Goal: Obtain resource: Download file/media

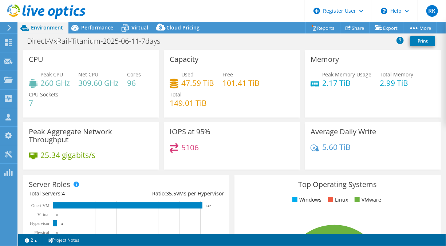
select select "USD"
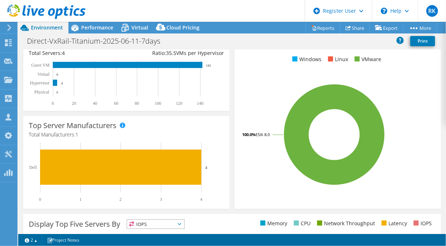
scroll to position [141, 0]
click at [87, 28] on span "Performance" at bounding box center [97, 27] width 32 height 7
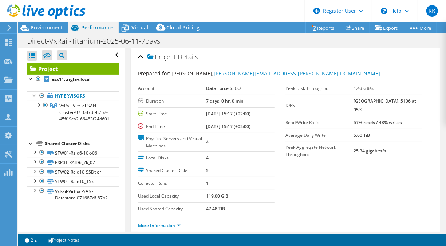
scroll to position [0, 0]
click at [404, 179] on section "Prepared for: Lukas Travnicek, lukas.travnicek@dataforce.cz Account Data Force …" at bounding box center [285, 153] width 295 height 166
click at [36, 25] on span "Environment" at bounding box center [47, 27] width 32 height 7
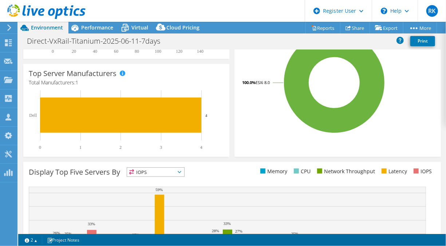
scroll to position [267, 0]
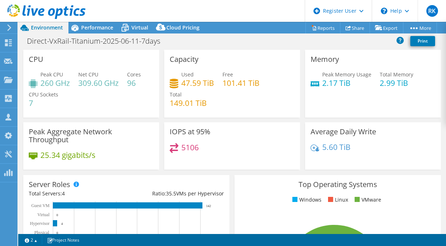
select select "USD"
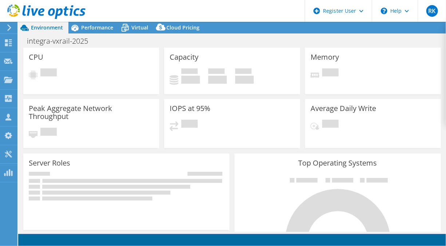
select select "EUFrankfurt"
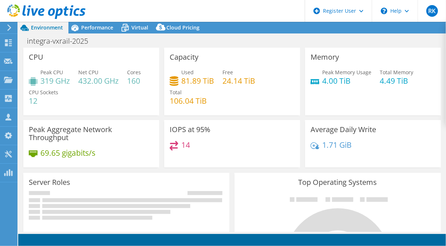
select select "EUFrankfurt"
select select "EUR"
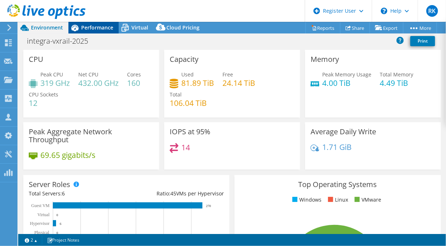
click at [96, 28] on span "Performance" at bounding box center [97, 27] width 32 height 7
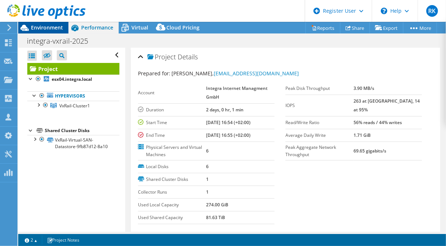
click at [58, 28] on span "Environment" at bounding box center [47, 27] width 32 height 7
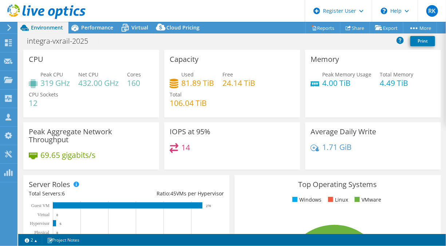
click at [248, 56] on div "Capacity Used 81.89 TiB Free 24.14 TiB Total 106.04 TiB" at bounding box center [232, 84] width 136 height 68
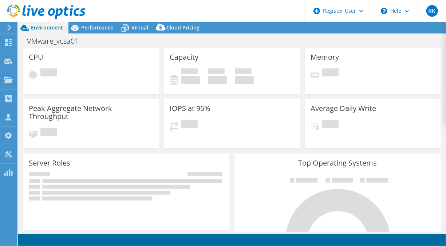
select select "USD"
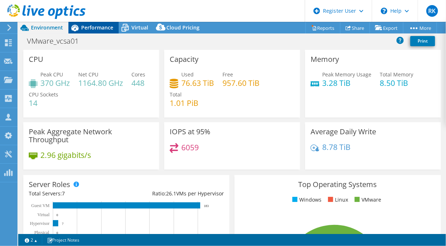
click at [102, 25] on span "Performance" at bounding box center [97, 27] width 32 height 7
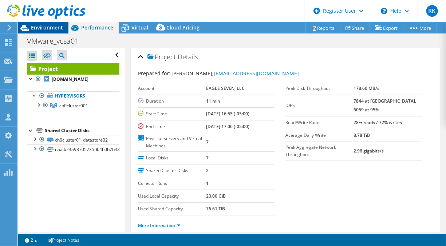
click at [47, 29] on span "Environment" at bounding box center [47, 27] width 32 height 7
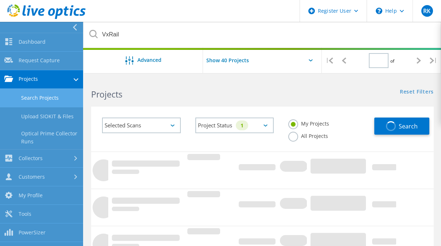
type input "1"
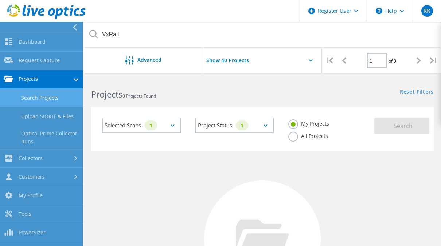
click at [37, 97] on link "Search Projects" at bounding box center [41, 98] width 83 height 19
click at [296, 136] on label "All Projects" at bounding box center [308, 135] width 40 height 7
click at [0, 0] on input "All Projects" at bounding box center [0, 0] width 0 height 0
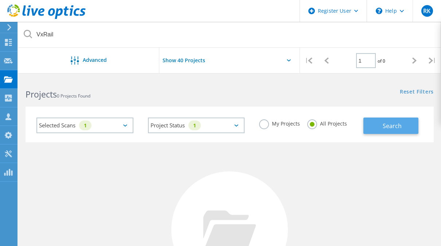
click at [378, 129] on button "Search" at bounding box center [390, 126] width 55 height 16
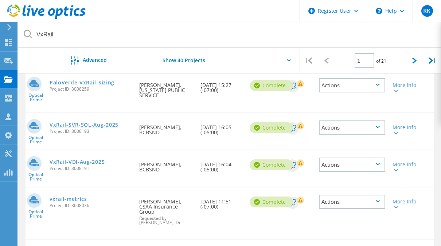
scroll to position [90, 0]
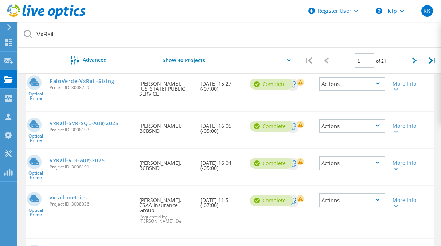
click at [99, 76] on div "PaloVerde-VxRail-Sizing Project ID: 3008259" at bounding box center [91, 84] width 90 height 28
click at [99, 80] on link "PaloVerde-VxRail-Sizing" at bounding box center [82, 81] width 65 height 5
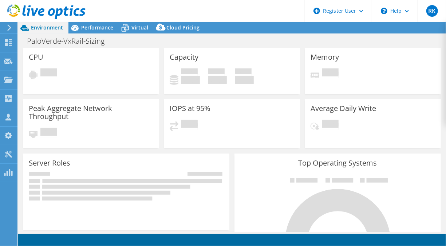
select select "USD"
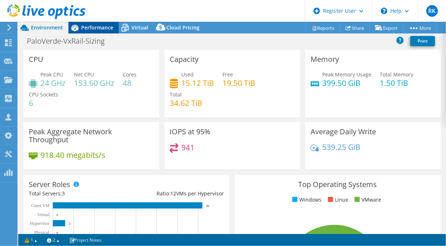
click at [92, 28] on span "Performance" at bounding box center [97, 27] width 32 height 7
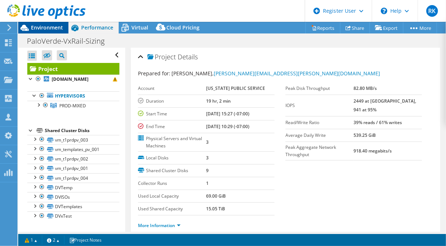
click at [56, 27] on span "Environment" at bounding box center [47, 27] width 32 height 7
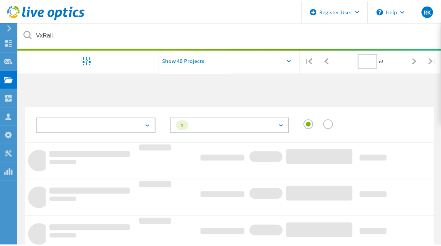
scroll to position [90, 0]
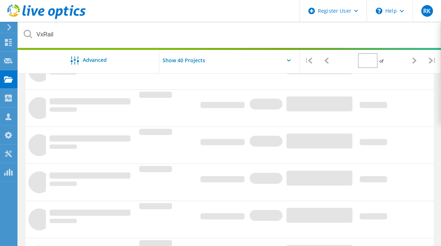
type input "1"
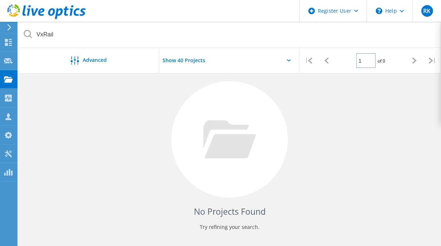
click at [244, 69] on div "Show 40 Projects" at bounding box center [229, 63] width 141 height 30
click at [288, 61] on icon at bounding box center [289, 60] width 4 height 2
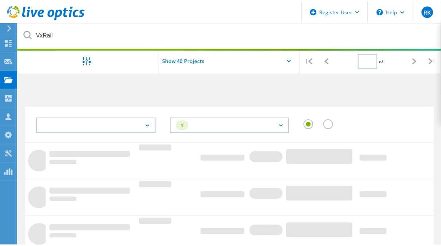
scroll to position [90, 0]
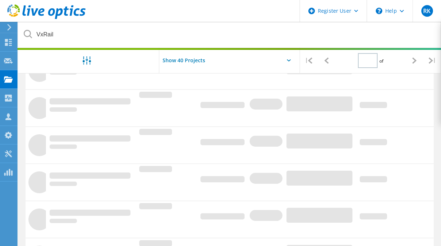
type input "1"
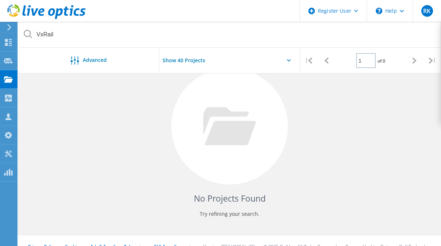
scroll to position [106, 0]
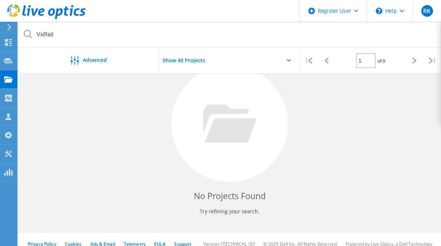
click at [288, 56] on div "Show 40 Projects" at bounding box center [229, 63] width 141 height 30
click at [281, 58] on div "Show 40 Projects" at bounding box center [229, 63] width 141 height 30
click at [285, 62] on div "Show 40 Projects" at bounding box center [229, 63] width 141 height 30
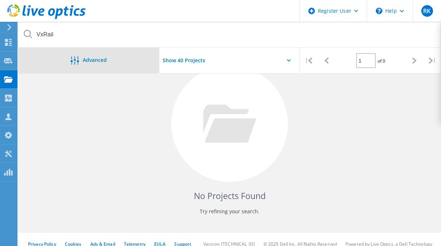
click at [89, 59] on span "Advanced" at bounding box center [95, 60] width 24 height 5
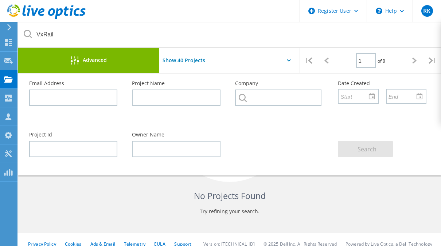
click at [344, 215] on p "Try refining your search." at bounding box center [229, 212] width 393 height 12
click at [30, 35] on icon at bounding box center [28, 34] width 8 height 8
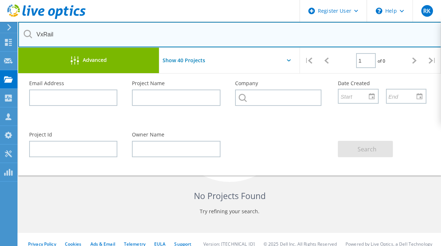
click at [67, 33] on input "VxRail" at bounding box center [229, 34] width 423 height 25
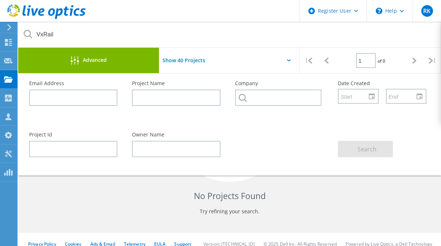
click at [63, 203] on div "No Projects Found Try refining your search." at bounding box center [229, 130] width 408 height 188
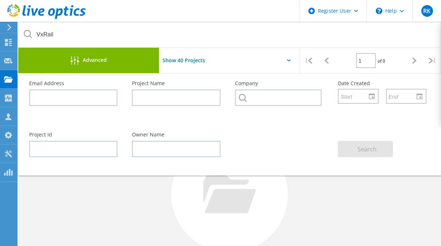
scroll to position [12, 0]
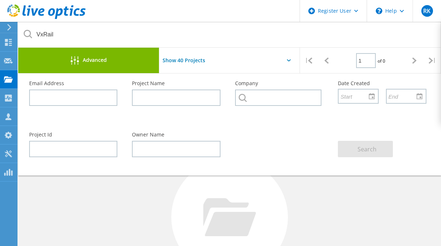
click at [286, 58] on div "Show 40 Projects" at bounding box center [229, 63] width 141 height 30
click at [292, 70] on div "Show 40 Projects" at bounding box center [229, 63] width 141 height 30
click at [59, 64] on div "Advanced" at bounding box center [88, 60] width 141 height 9
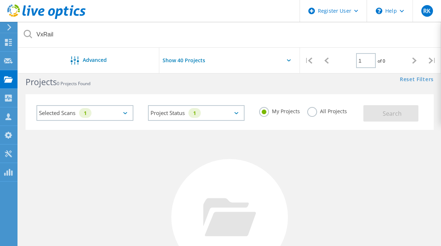
click at [320, 109] on label "All Projects" at bounding box center [327, 110] width 40 height 7
click at [0, 0] on input "All Projects" at bounding box center [0, 0] width 0 height 0
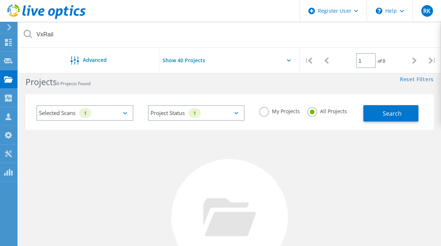
scroll to position [0, 0]
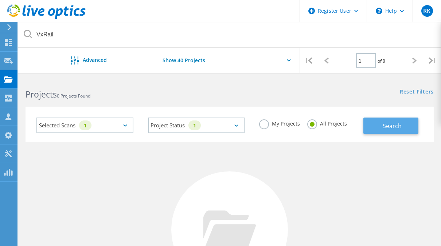
click at [393, 119] on button "Search" at bounding box center [390, 126] width 55 height 16
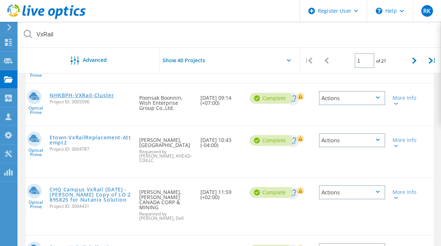
scroll to position [442, 0]
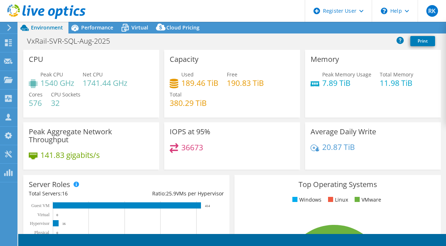
select select "USD"
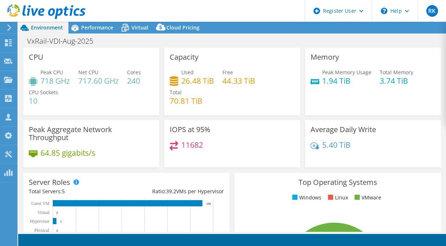
select select "USD"
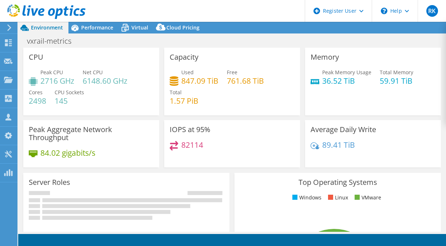
select select "USD"
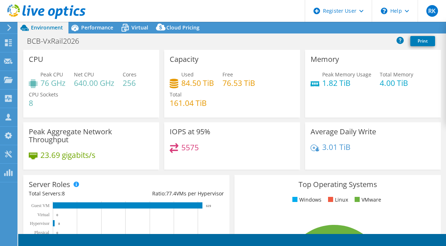
select select "USD"
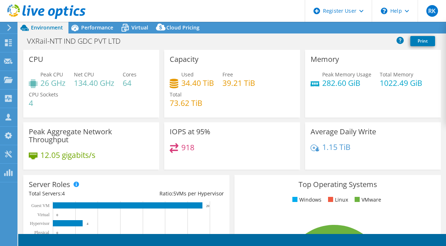
select select "USD"
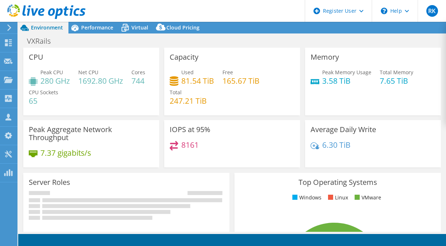
select select "USD"
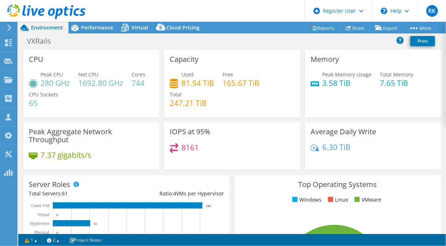
click at [183, 17] on header "RK Dell User Rishi Kesha Rishi.Kesha@dell.com Dell My Profile Log Out \n Help E…" at bounding box center [223, 11] width 446 height 22
click at [319, 27] on link "Reports" at bounding box center [323, 27] width 35 height 11
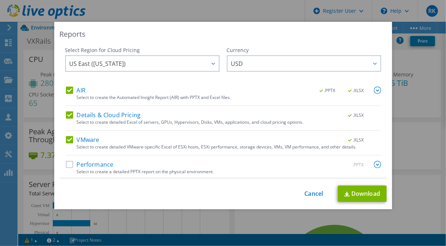
click at [112, 155] on div "AIR .PPTX .XLSX Select to create the Automated Insight Report (AIR) with PPTX a…" at bounding box center [223, 133] width 315 height 93
click at [99, 164] on label "Performance" at bounding box center [90, 164] width 48 height 7
click at [0, 0] on input "Performance" at bounding box center [0, 0] width 0 height 0
click at [350, 191] on link "Download" at bounding box center [362, 194] width 49 height 16
click at [422, 134] on div "Reports Select Region for Cloud Pricing Asia Pacific (Hong Kong) Asia Pacific (…" at bounding box center [223, 123] width 446 height 202
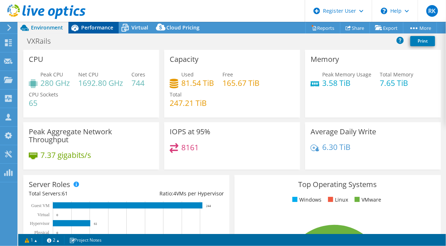
click at [102, 27] on span "Performance" at bounding box center [97, 27] width 32 height 7
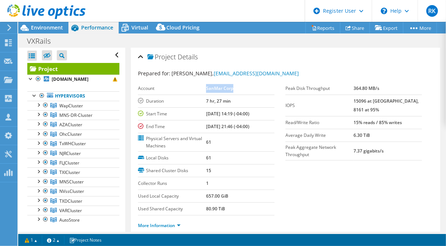
drag, startPoint x: 205, startPoint y: 87, endPoint x: 236, endPoint y: 87, distance: 31.0
click at [236, 87] on td "SanMar Corp" at bounding box center [240, 88] width 68 height 13
copy b "SanMar Corp"
click at [43, 30] on span "Environment" at bounding box center [47, 27] width 32 height 7
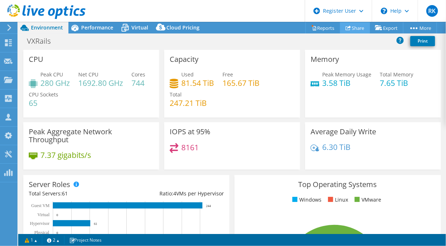
click at [362, 26] on link "Share" at bounding box center [355, 27] width 30 height 11
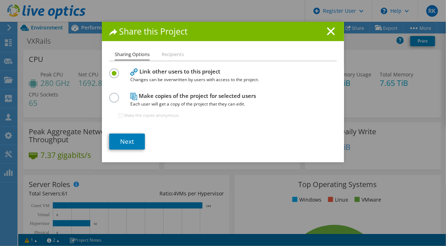
click at [166, 55] on li "Recipients" at bounding box center [173, 54] width 22 height 9
click at [329, 32] on line at bounding box center [330, 31] width 7 height 7
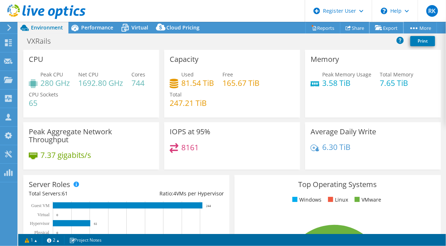
click at [383, 27] on link "Export" at bounding box center [387, 27] width 34 height 11
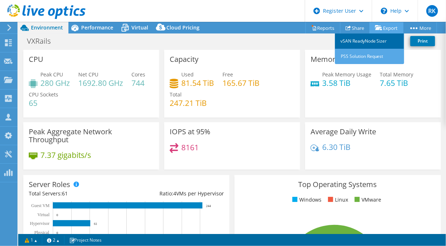
click at [368, 41] on link "vSAN ReadyNode Sizer" at bounding box center [369, 41] width 69 height 15
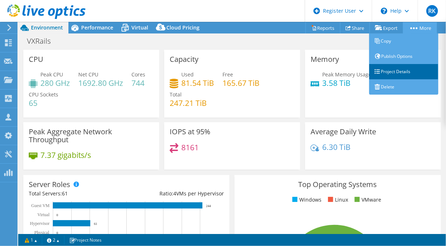
click at [390, 74] on link "Project Details" at bounding box center [403, 71] width 69 height 15
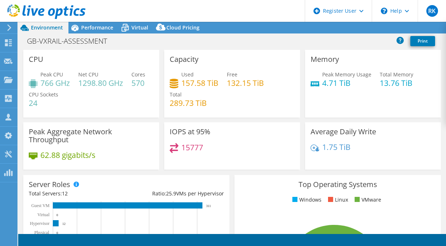
select select "USD"
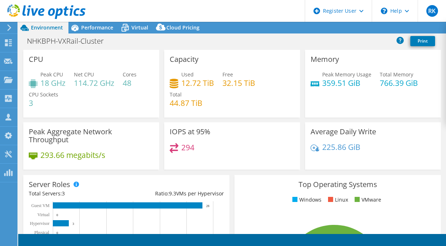
select select "USD"
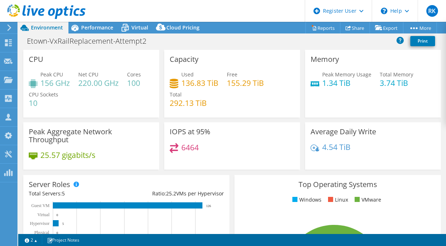
select select "USD"
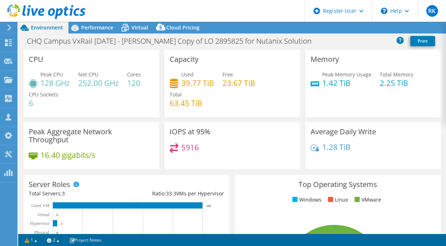
select select "USD"
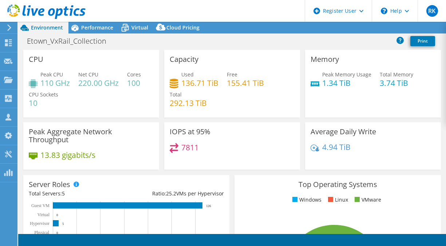
select select "USD"
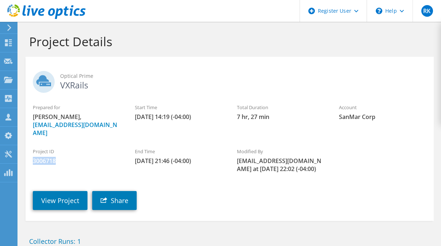
drag, startPoint x: 57, startPoint y: 152, endPoint x: 25, endPoint y: 154, distance: 32.1
click at [25, 154] on div "Project ID 3006718" at bounding box center [76, 156] width 102 height 24
copy span "3006718"
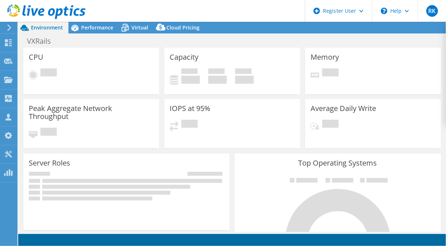
select select "USD"
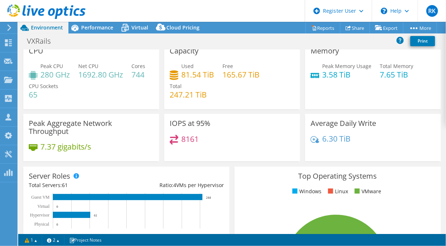
scroll to position [9, 0]
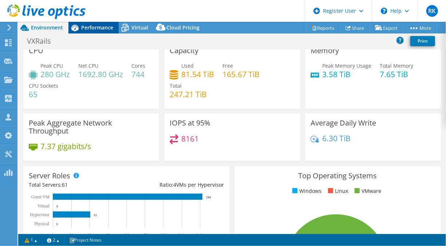
click at [102, 28] on span "Performance" at bounding box center [97, 27] width 32 height 7
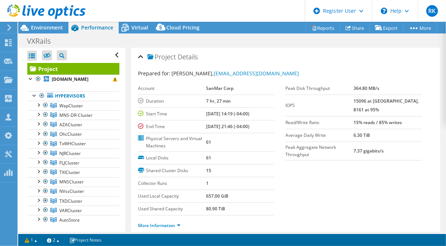
click at [402, 197] on section "Prepared for: [PERSON_NAME], [EMAIL_ADDRESS][DOMAIN_NAME] Account SanMar Corp D…" at bounding box center [285, 153] width 295 height 166
click at [55, 24] on div at bounding box center [43, 12] width 86 height 24
click at [55, 24] on span "Environment" at bounding box center [47, 27] width 32 height 7
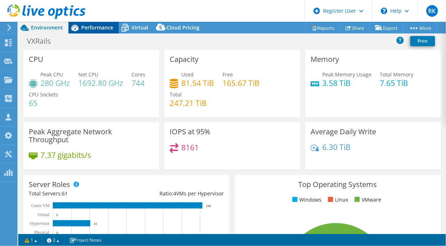
click at [89, 31] on span "Performance" at bounding box center [97, 27] width 32 height 7
